Goal: Information Seeking & Learning: Learn about a topic

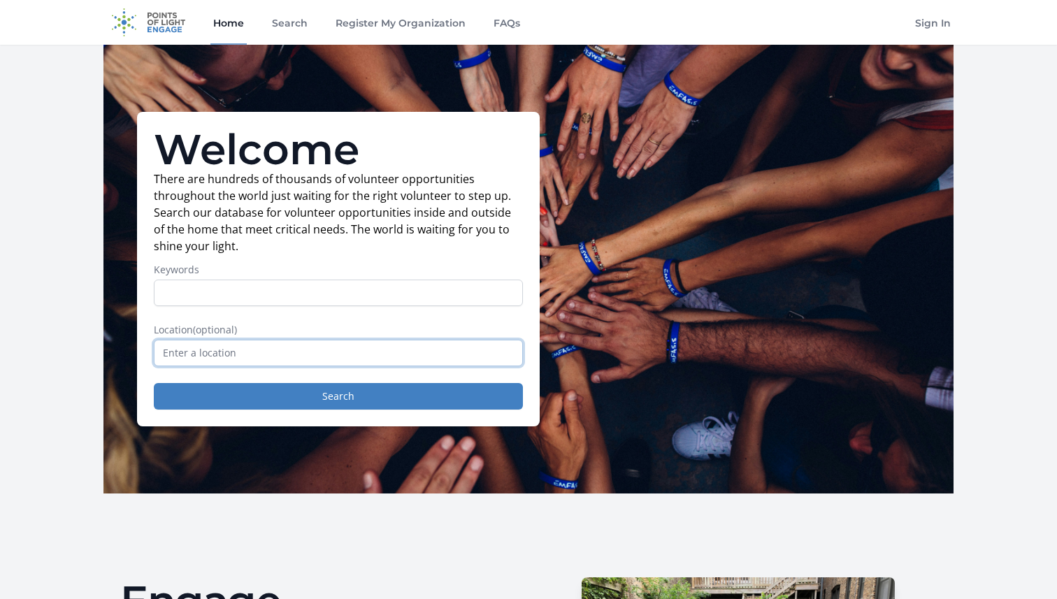
click at [231, 348] on input "text" at bounding box center [338, 353] width 369 height 27
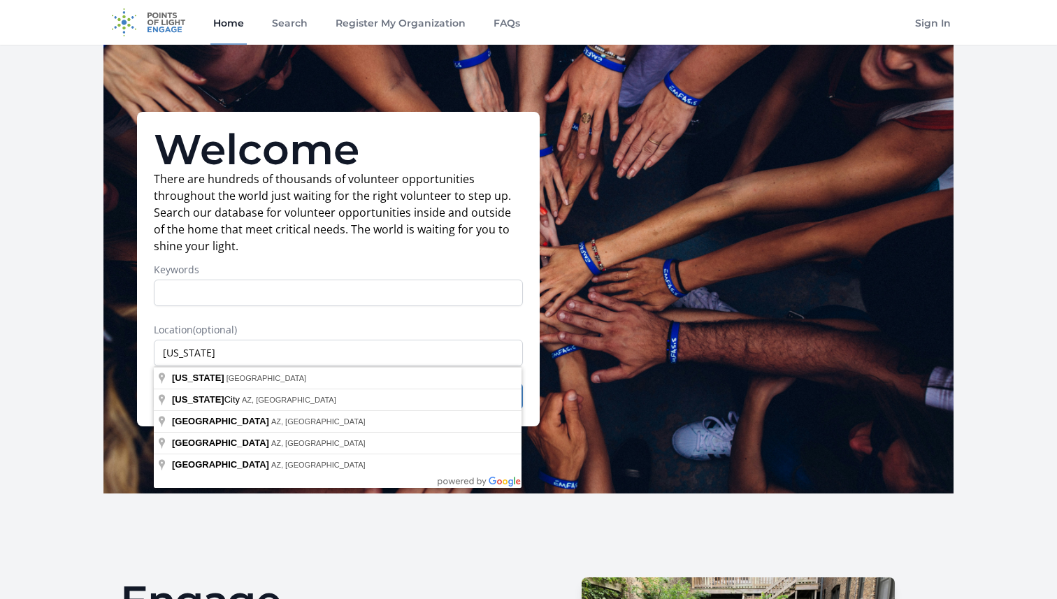
type input "[US_STATE], [GEOGRAPHIC_DATA]"
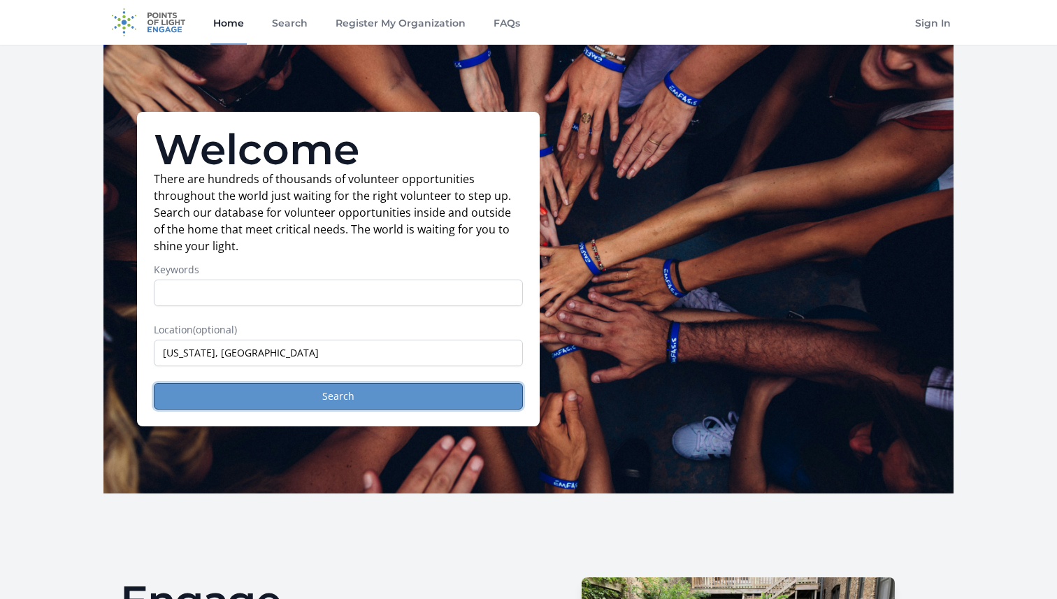
click at [220, 392] on button "Search" at bounding box center [338, 396] width 369 height 27
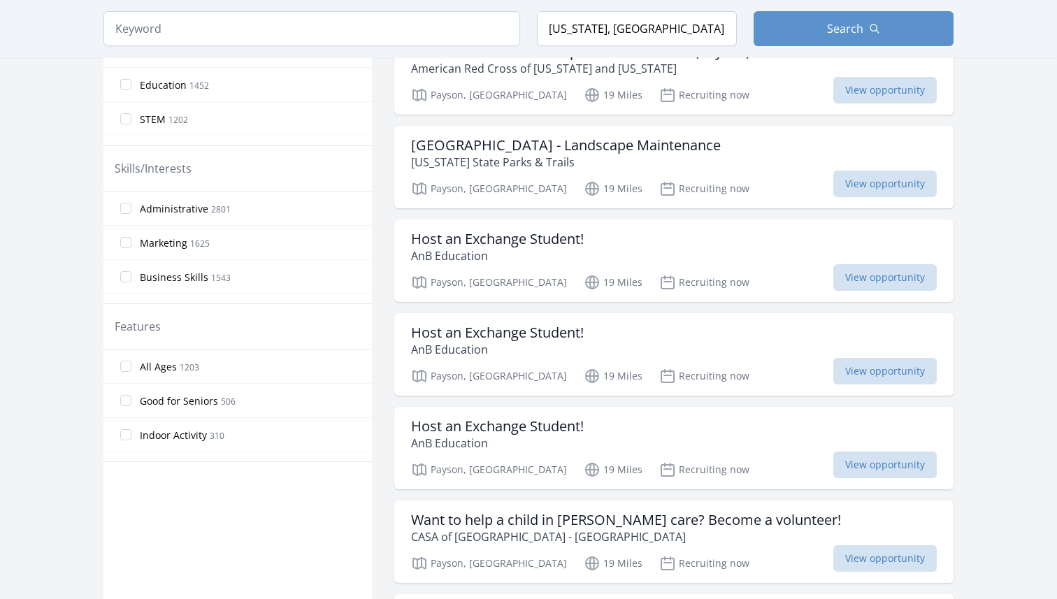
scroll to position [575, 0]
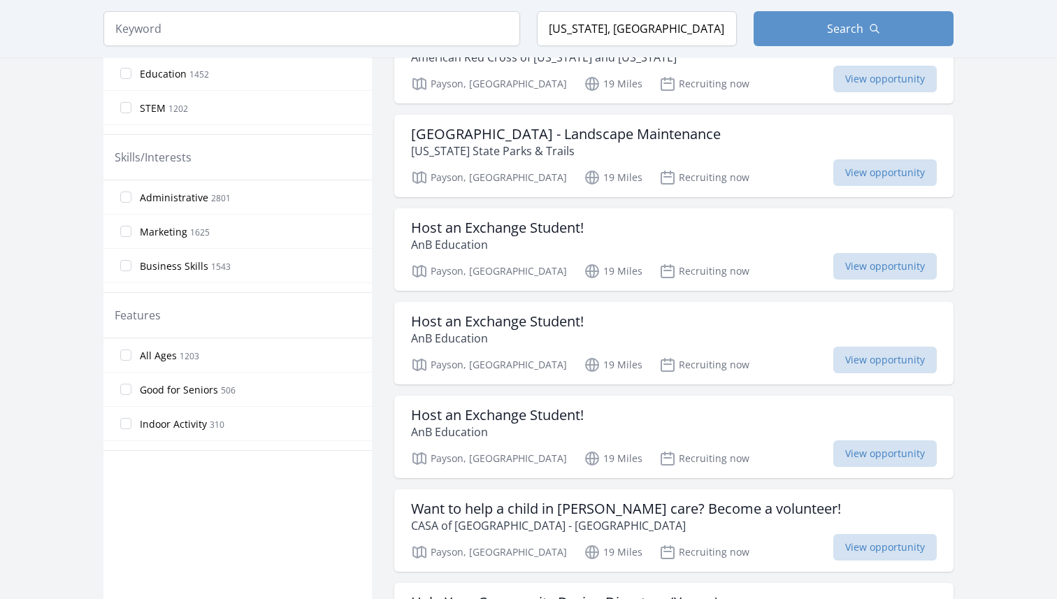
click at [136, 351] on label "All Ages 1203" at bounding box center [237, 355] width 268 height 28
click at [131, 351] on input "All Ages 1203" at bounding box center [125, 355] width 11 height 11
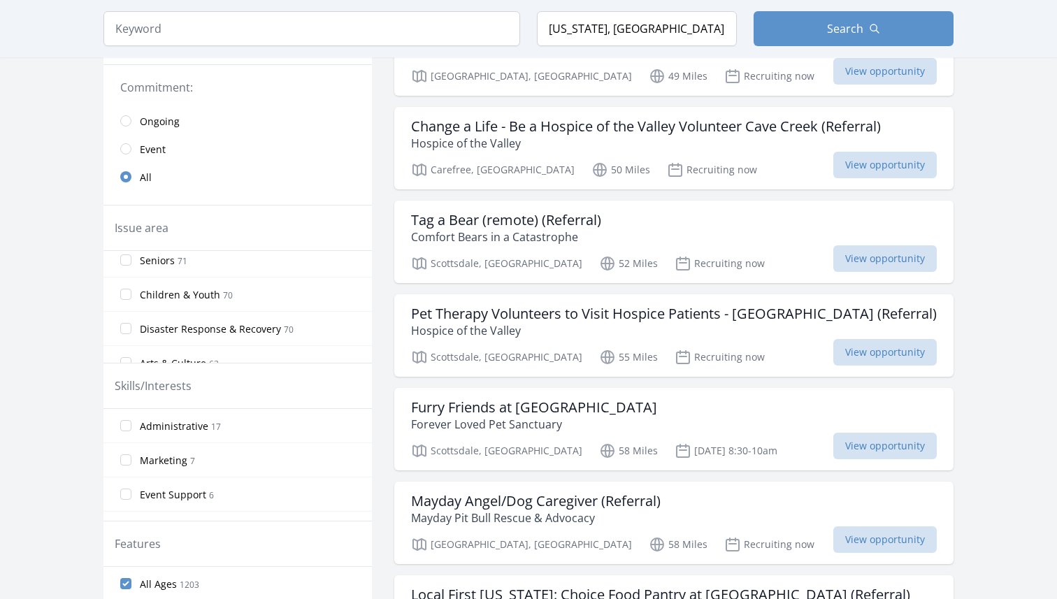
scroll to position [0, 0]
click at [132, 264] on label "Hunger 309" at bounding box center [237, 268] width 268 height 28
click at [131, 264] on input "Hunger 309" at bounding box center [125, 267] width 11 height 11
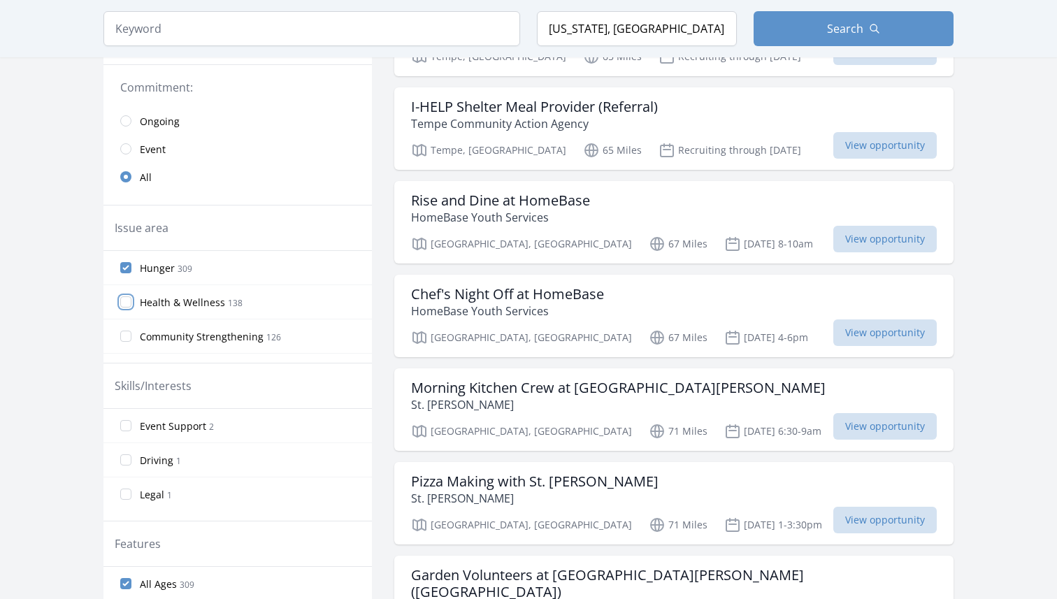
click at [131, 300] on input "Health & Wellness 138" at bounding box center [125, 301] width 11 height 11
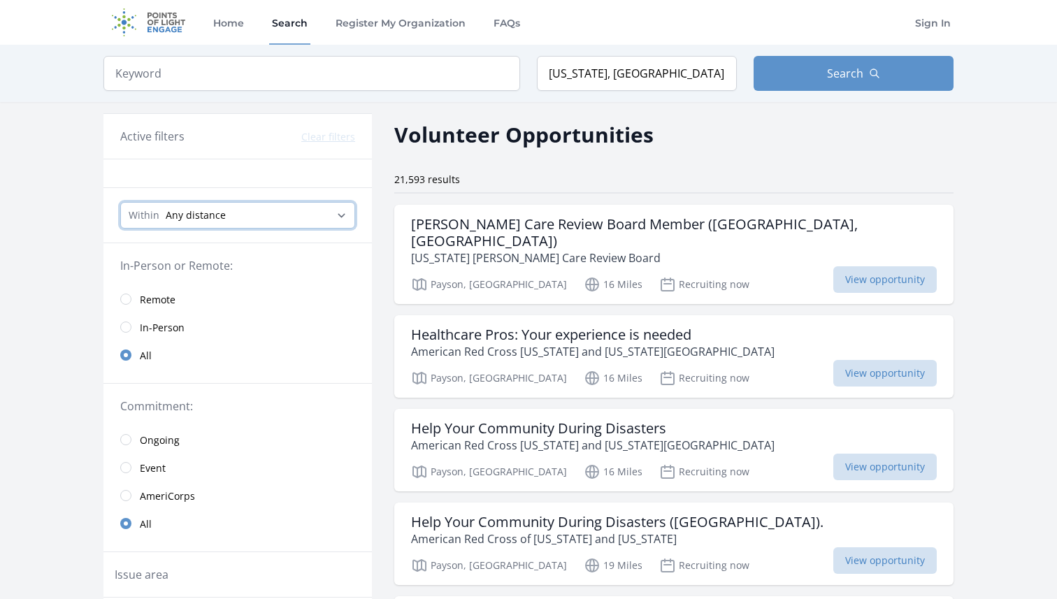
click at [210, 210] on select "Any distance , 5 Miles , 20 Miles , 50 Miles , 100 Miles" at bounding box center [237, 215] width 235 height 27
select select "8046"
click at [120, 202] on select "Any distance , 5 Miles , 20 Miles , 50 Miles , 100 Miles" at bounding box center [237, 215] width 235 height 27
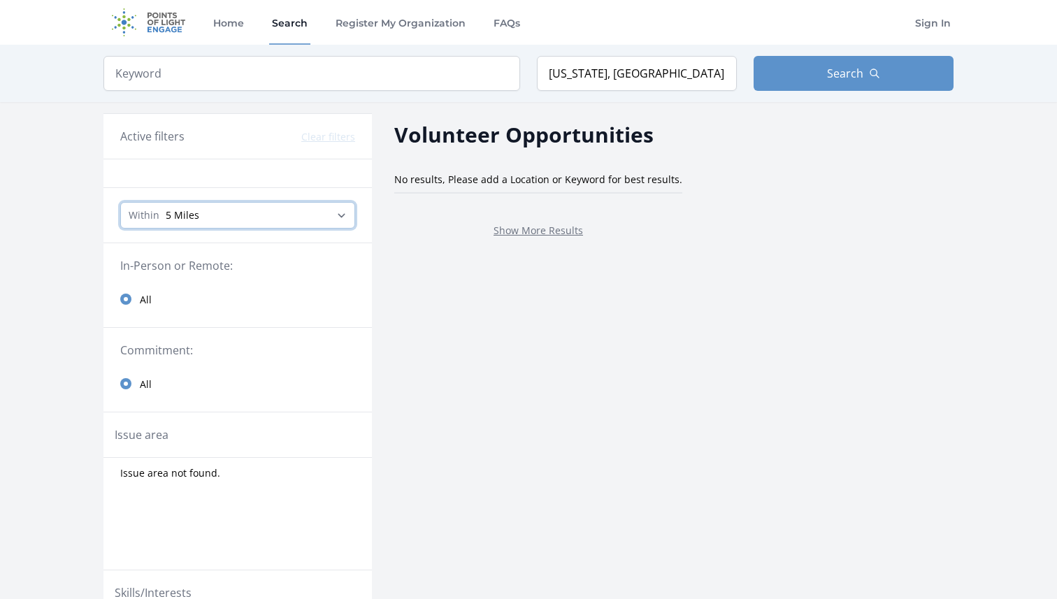
click at [220, 223] on select "Any distance , 5 Miles , 20 Miles , 50 Miles , 100 Miles" at bounding box center [237, 215] width 235 height 27
select select "32186"
click at [120, 202] on select "Any distance , 5 Miles , 20 Miles , 50 Miles , 100 Miles" at bounding box center [237, 215] width 235 height 27
